Goal: Information Seeking & Learning: Learn about a topic

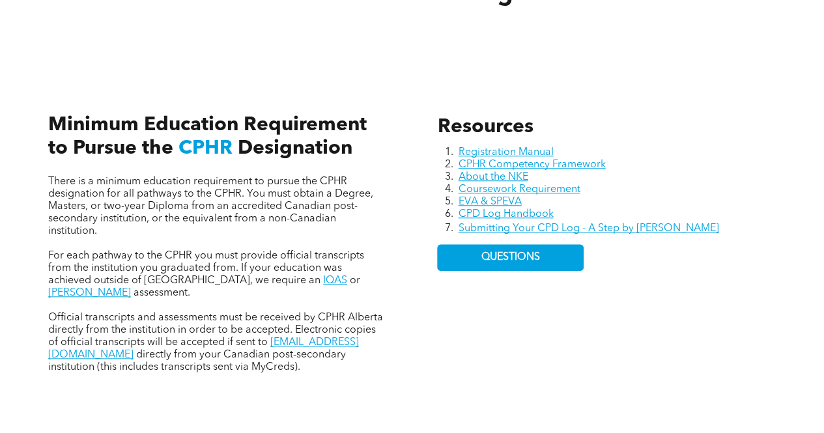
scroll to position [495, 0]
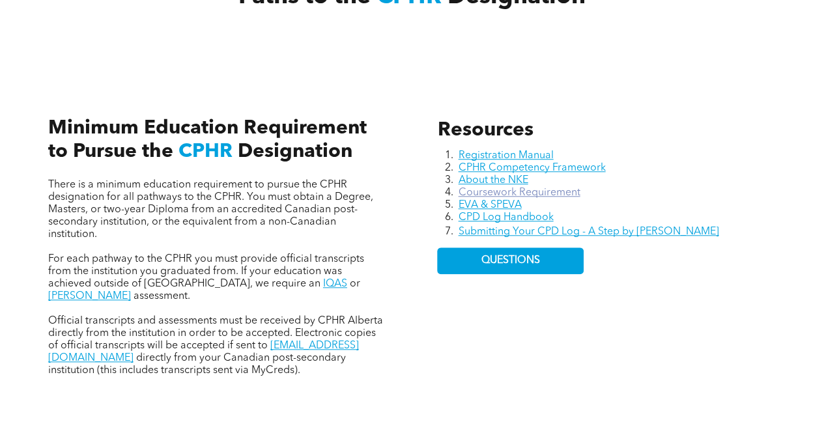
click at [512, 192] on link "Coursework Requirement" at bounding box center [519, 192] width 122 height 10
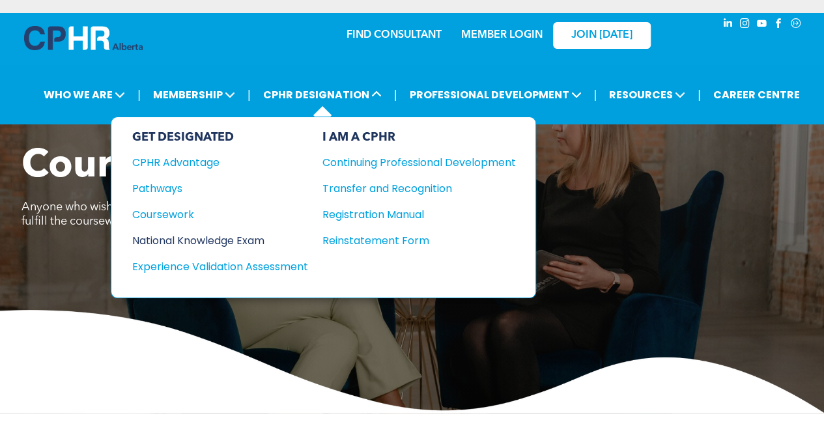
click at [172, 234] on div "National Knowledge Exam" at bounding box center [211, 240] width 158 height 16
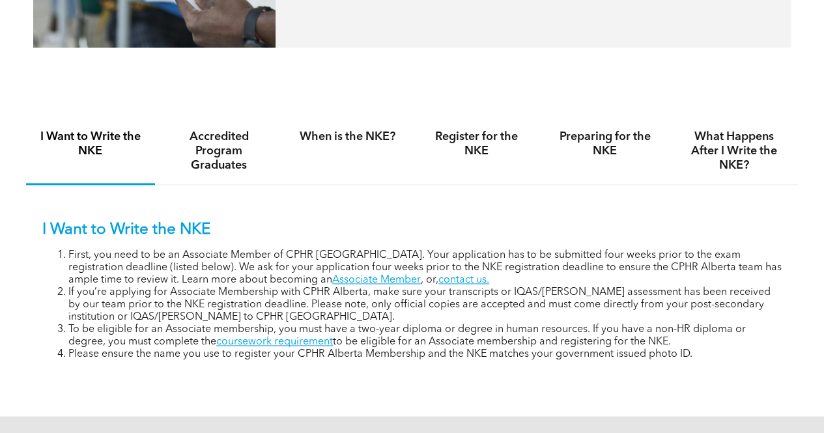
scroll to position [755, 0]
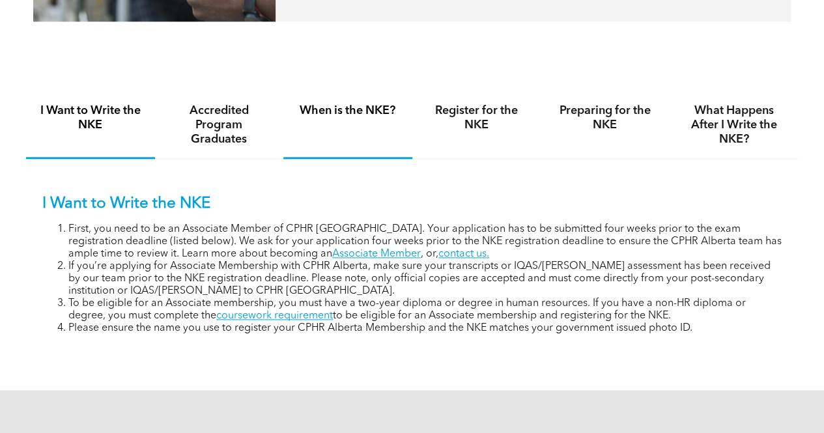
click at [344, 111] on h4 "When is the NKE?" at bounding box center [347, 111] width 105 height 14
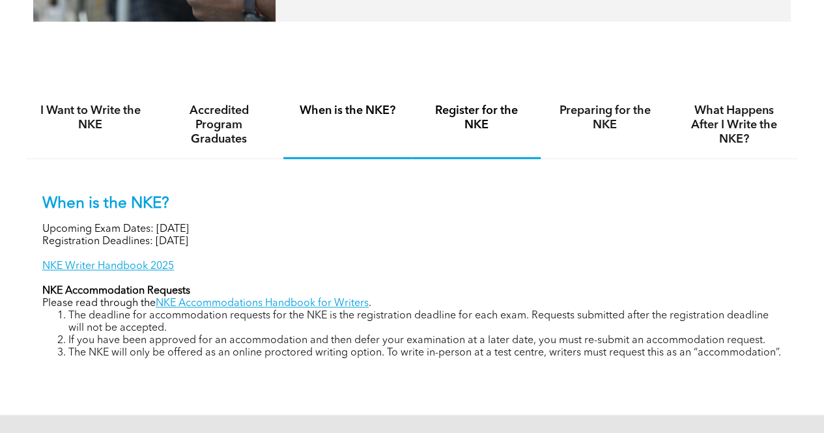
click at [481, 122] on h4 "Register for the NKE" at bounding box center [476, 118] width 105 height 29
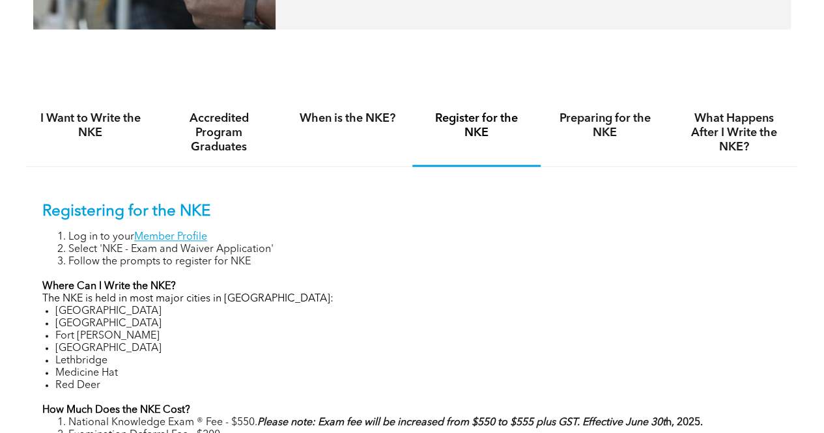
scroll to position [729, 0]
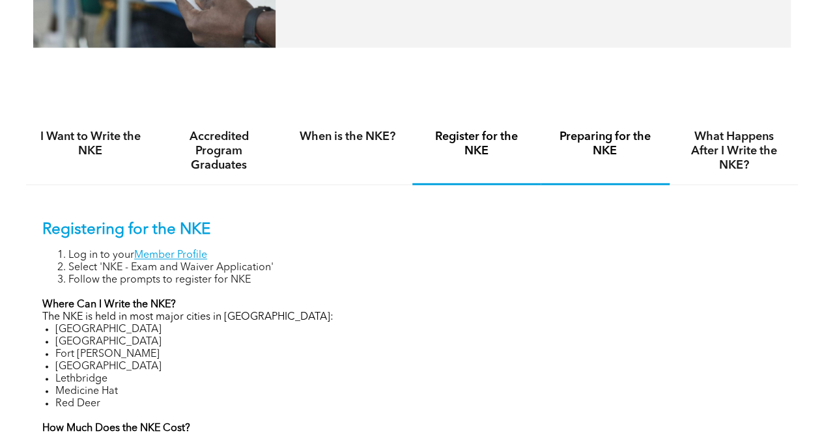
click at [592, 133] on h4 "Preparing for the NKE" at bounding box center [604, 144] width 105 height 29
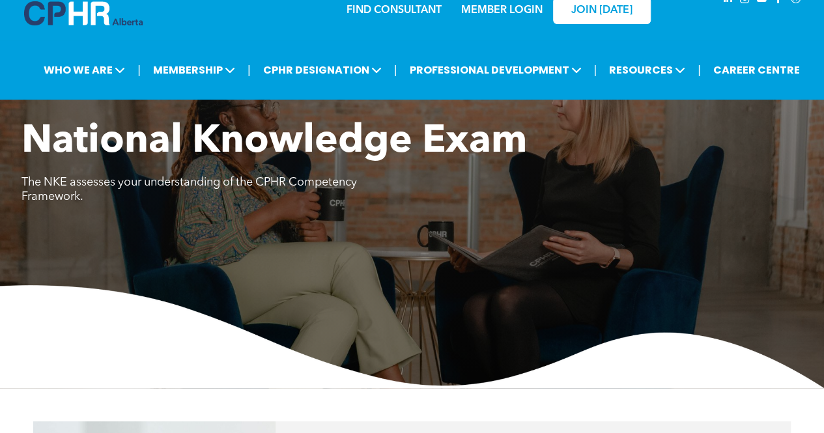
scroll to position [0, 0]
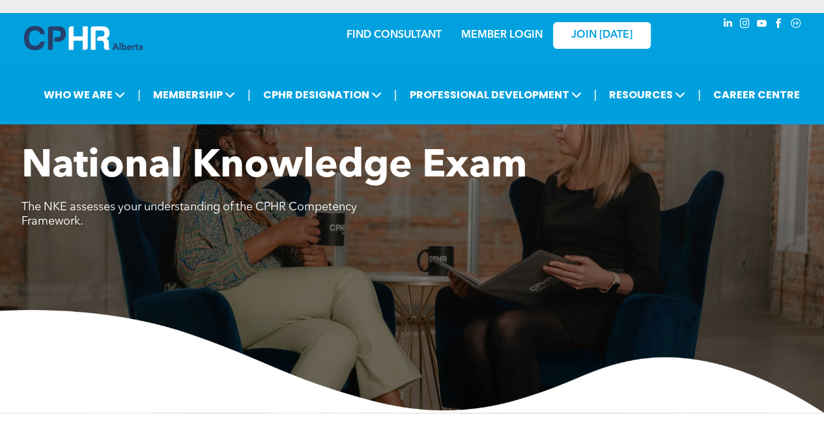
click at [514, 44] on div "MEMBER LOGIN" at bounding box center [473, 34] width 120 height 41
click at [512, 40] on link "MEMBER LOGIN" at bounding box center [501, 35] width 81 height 10
click at [508, 40] on link "MEMBER LOGIN" at bounding box center [501, 35] width 81 height 10
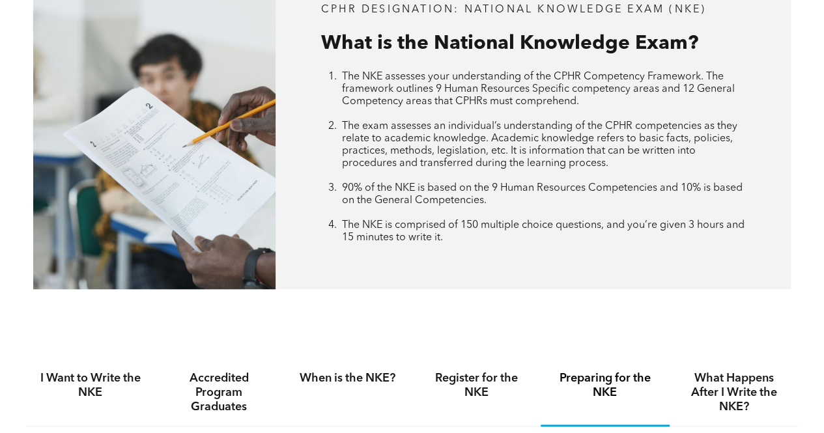
scroll to position [547, 0]
